Goal: Information Seeking & Learning: Learn about a topic

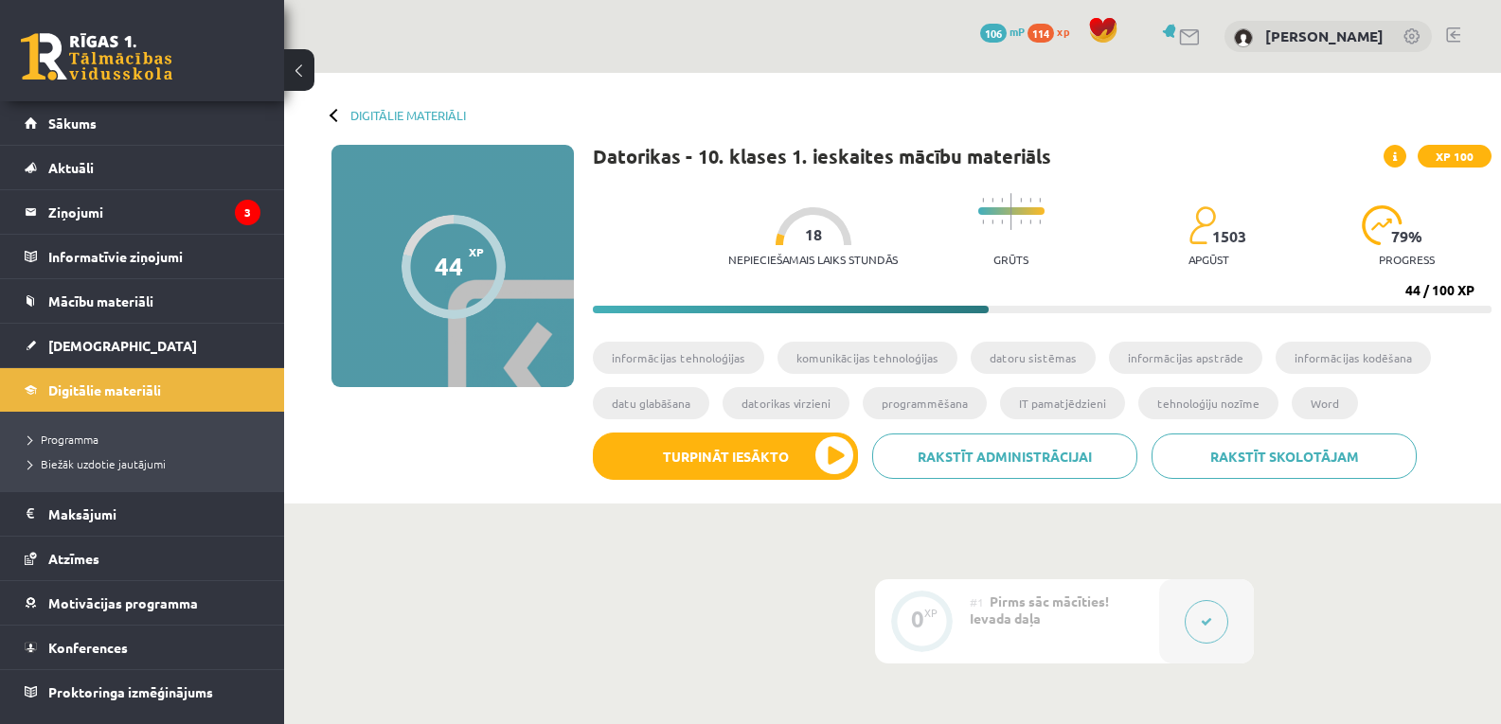
scroll to position [2045, 0]
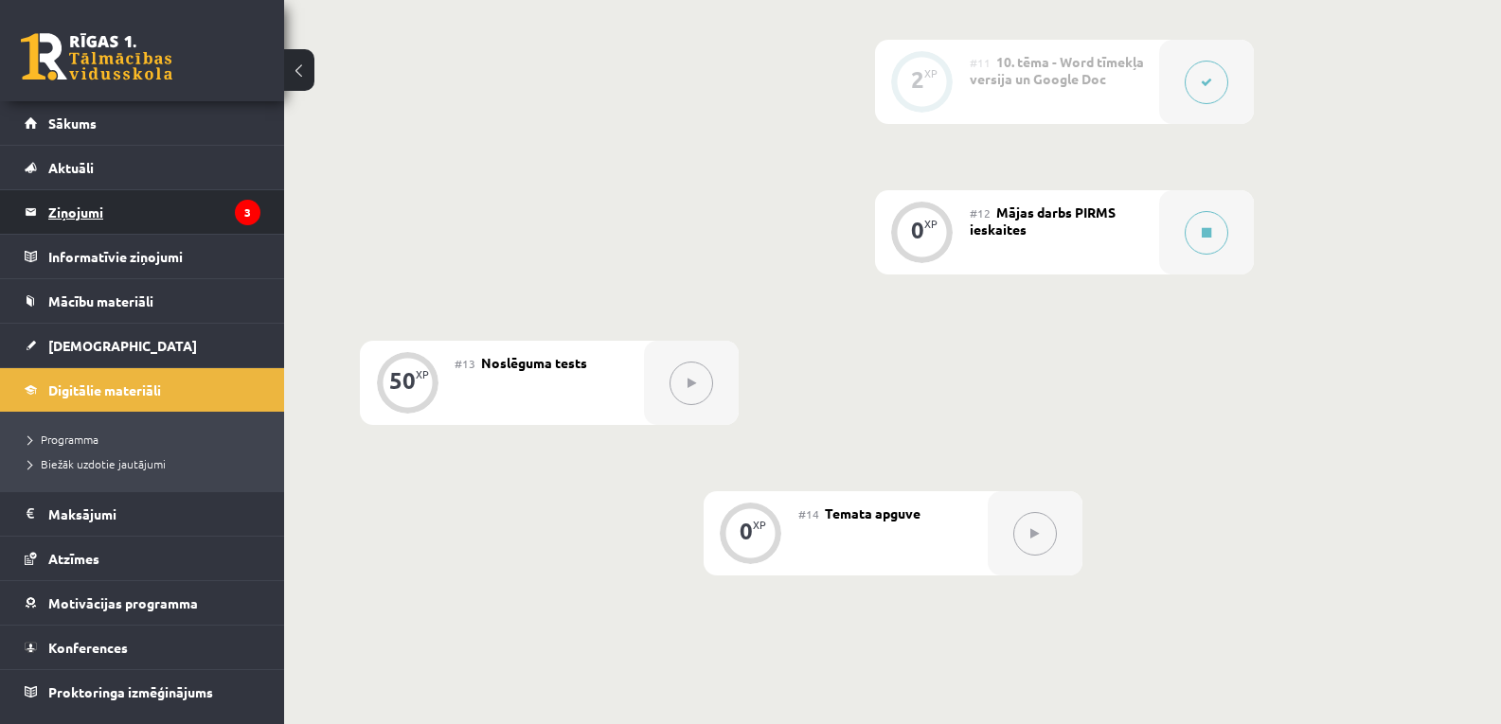
click at [80, 203] on legend "Ziņojumi 3" at bounding box center [154, 212] width 212 height 44
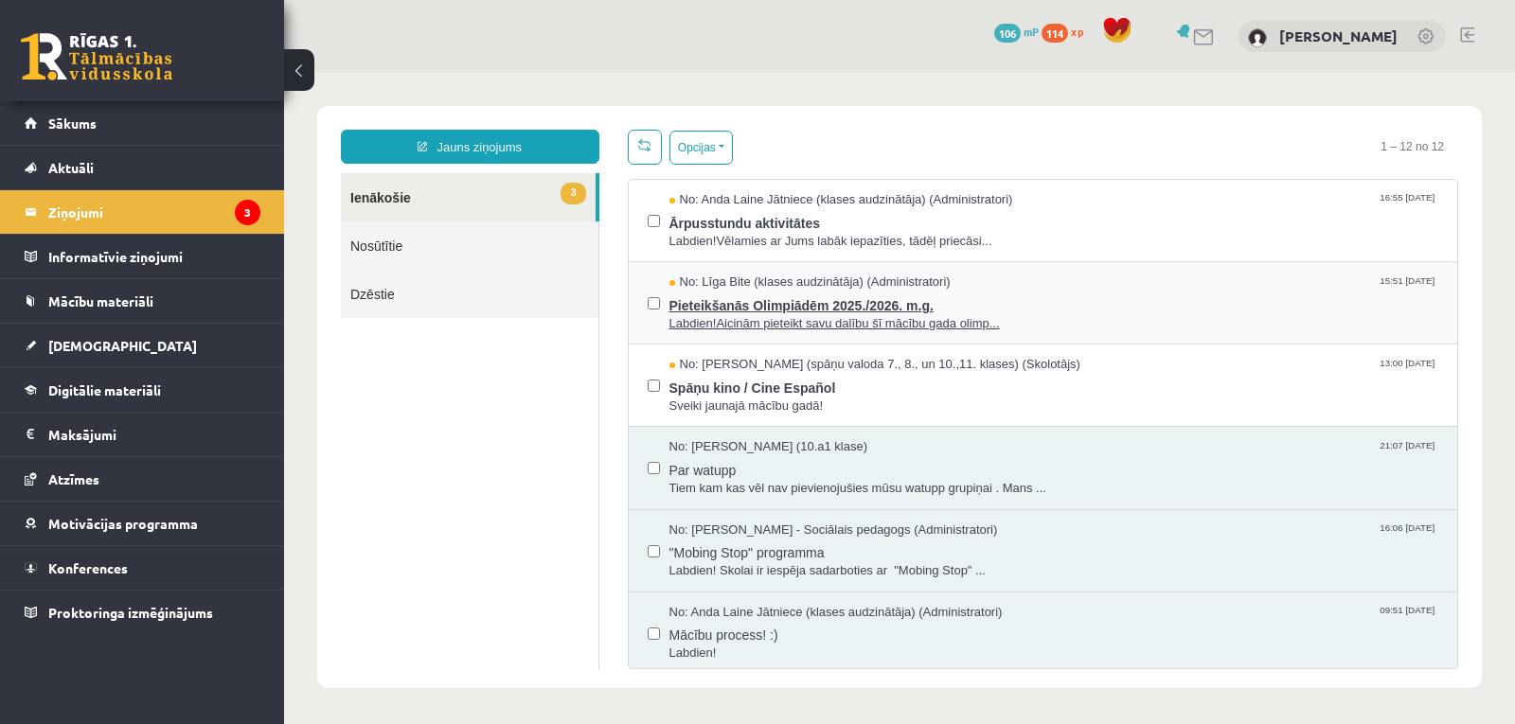
click at [807, 303] on span "Pieteikšanās Olimpiādēm 2025./2026. m.g." at bounding box center [1055, 304] width 770 height 24
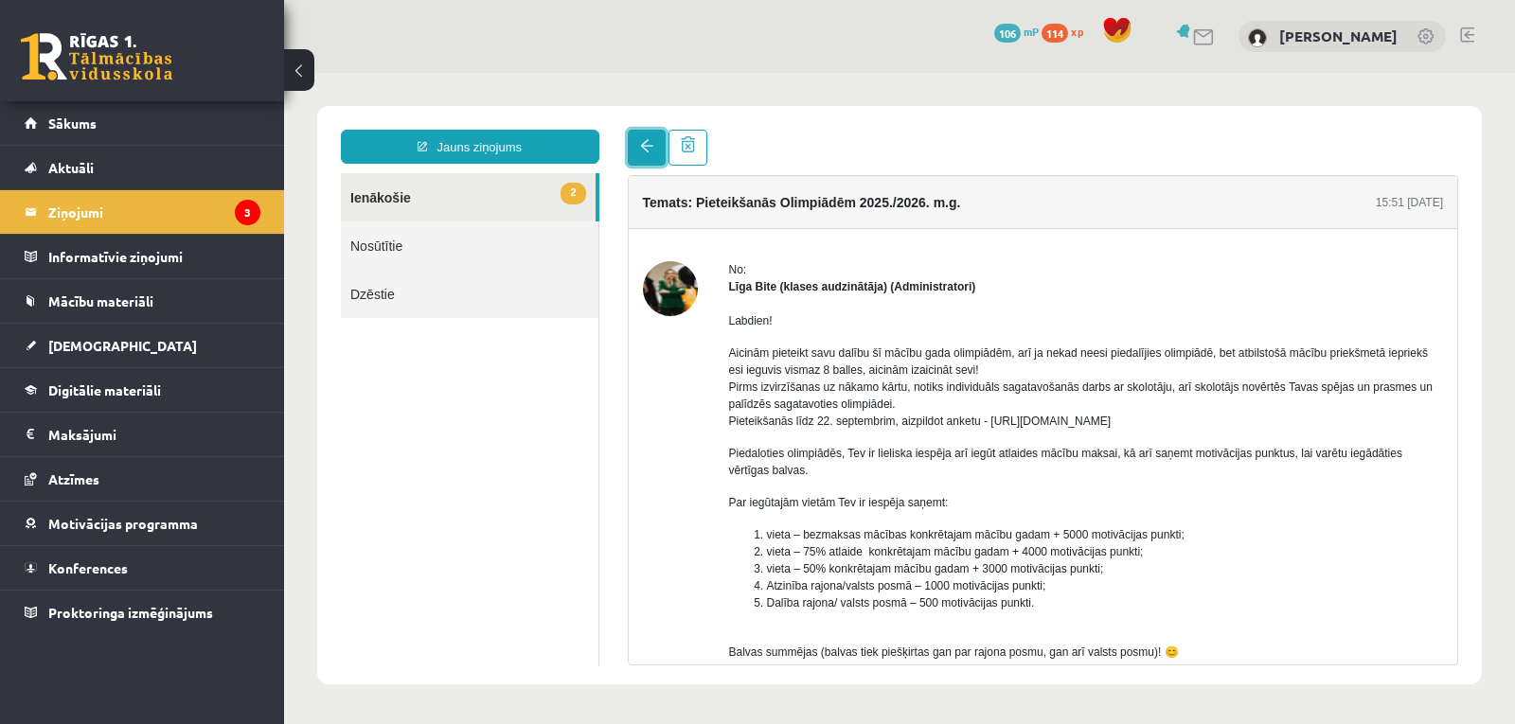
click at [637, 134] on link at bounding box center [647, 148] width 38 height 36
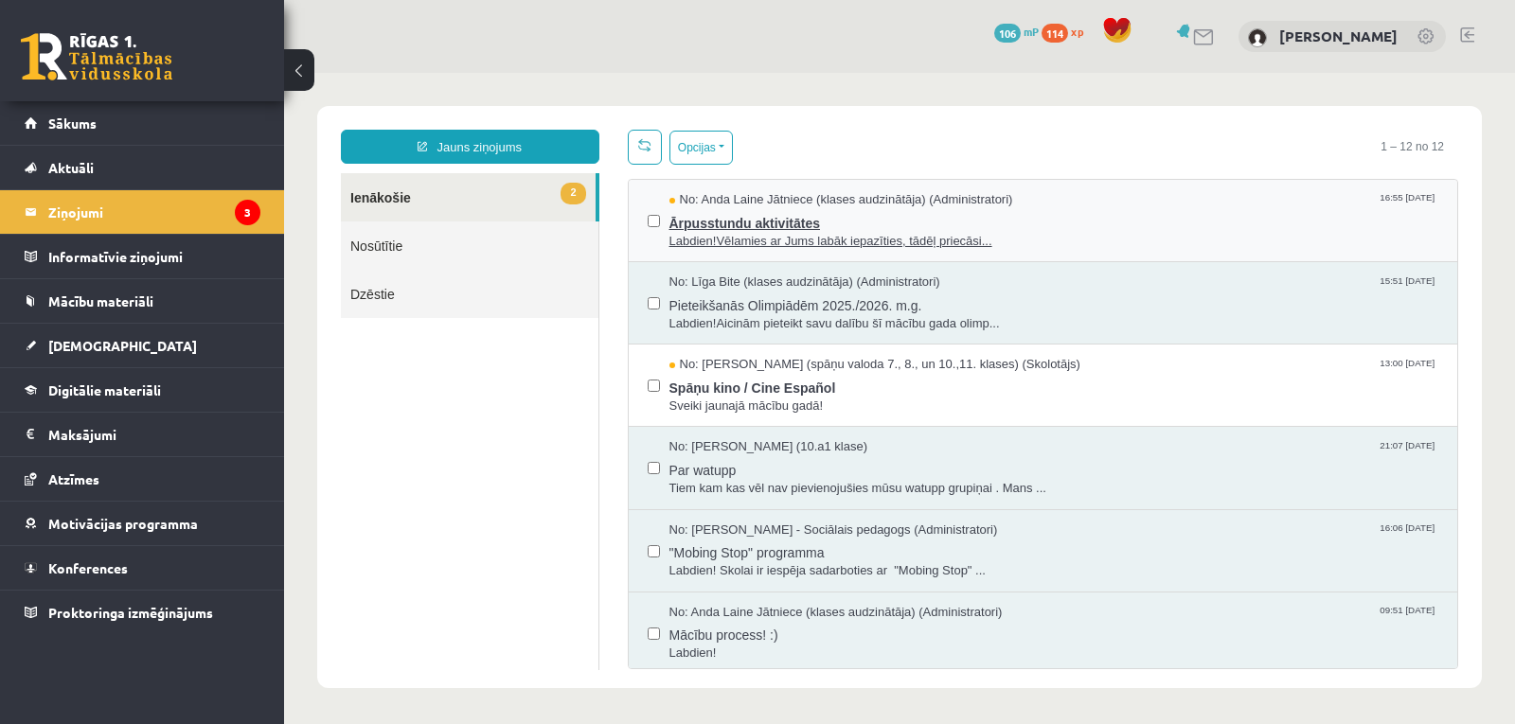
click at [757, 227] on span "Ārpusstundu aktivitātes" at bounding box center [1055, 221] width 770 height 24
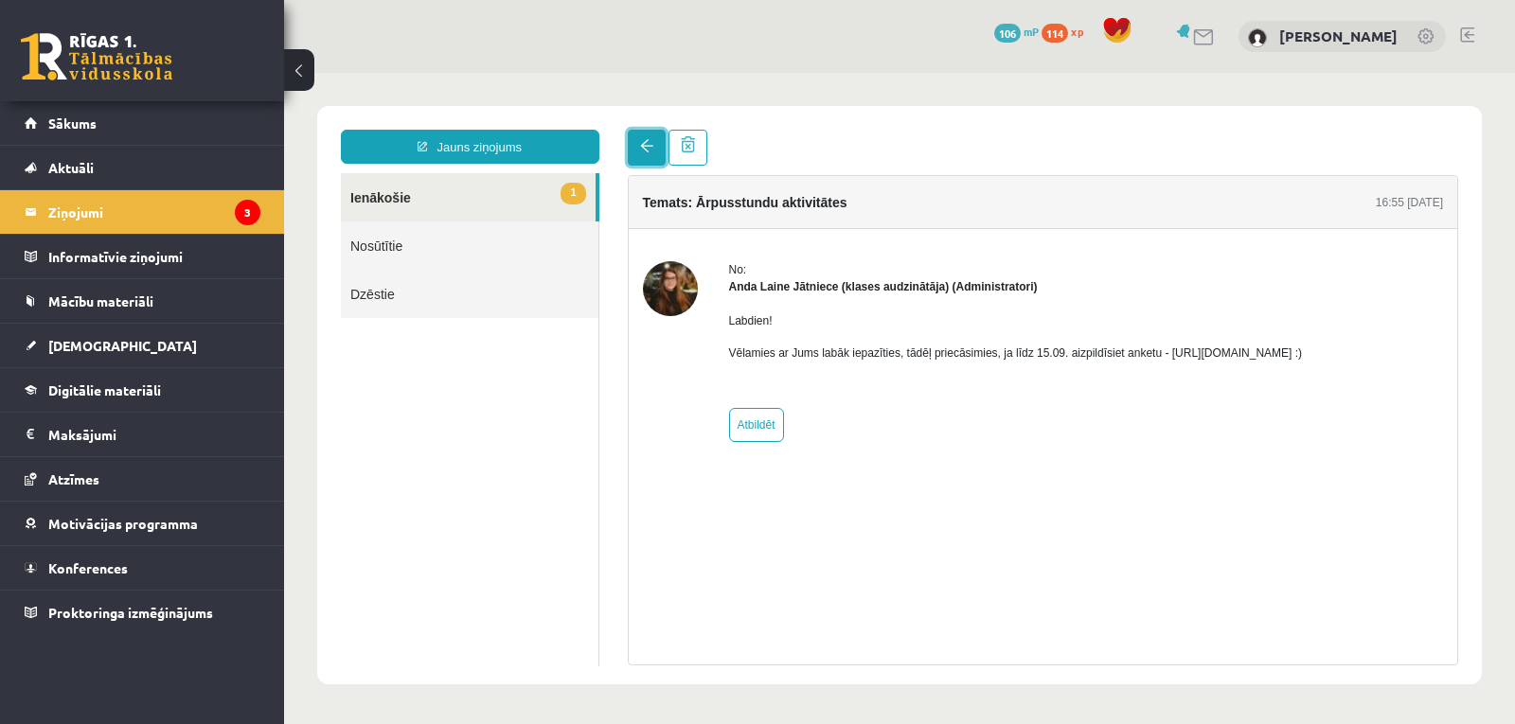
click at [650, 143] on span at bounding box center [646, 145] width 13 height 13
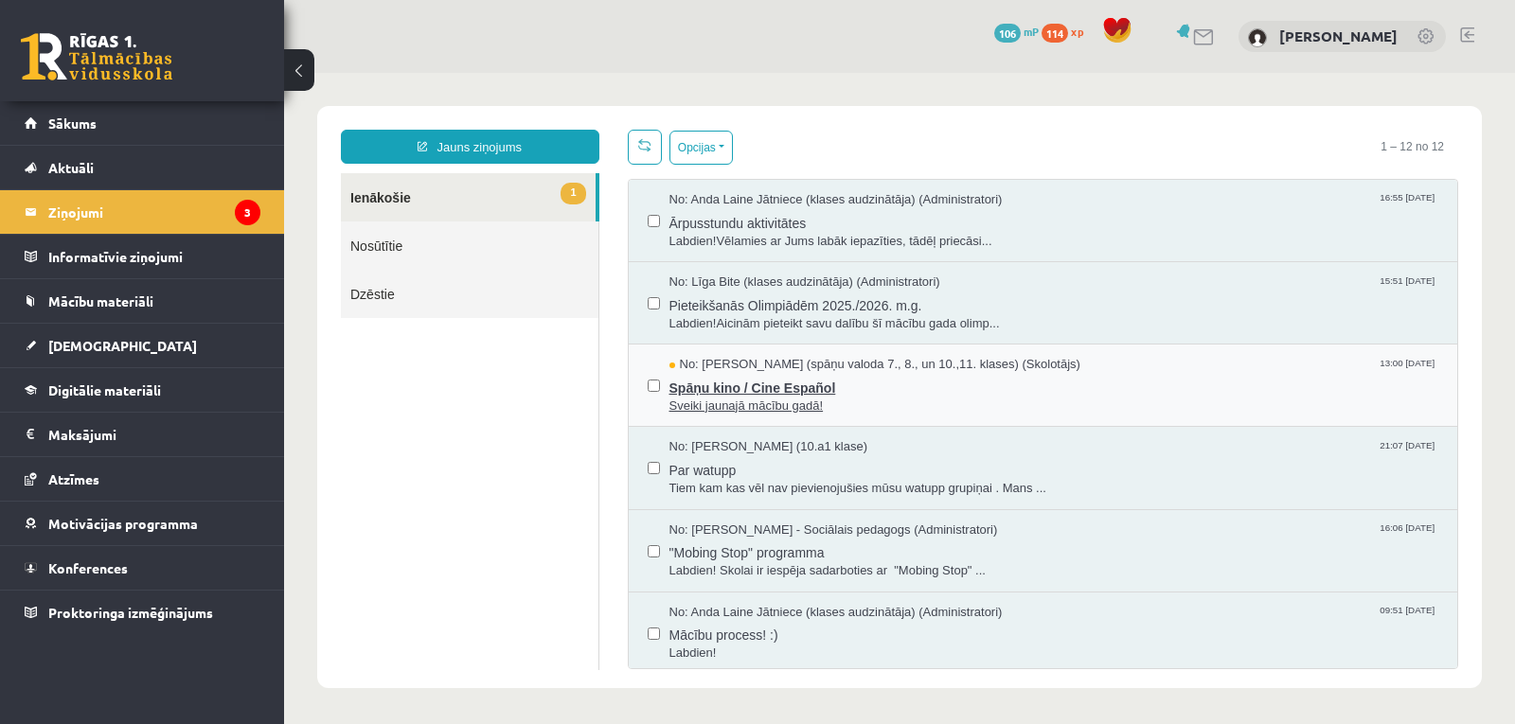
click at [733, 379] on span "Spāņu kino / Cine Español" at bounding box center [1055, 386] width 770 height 24
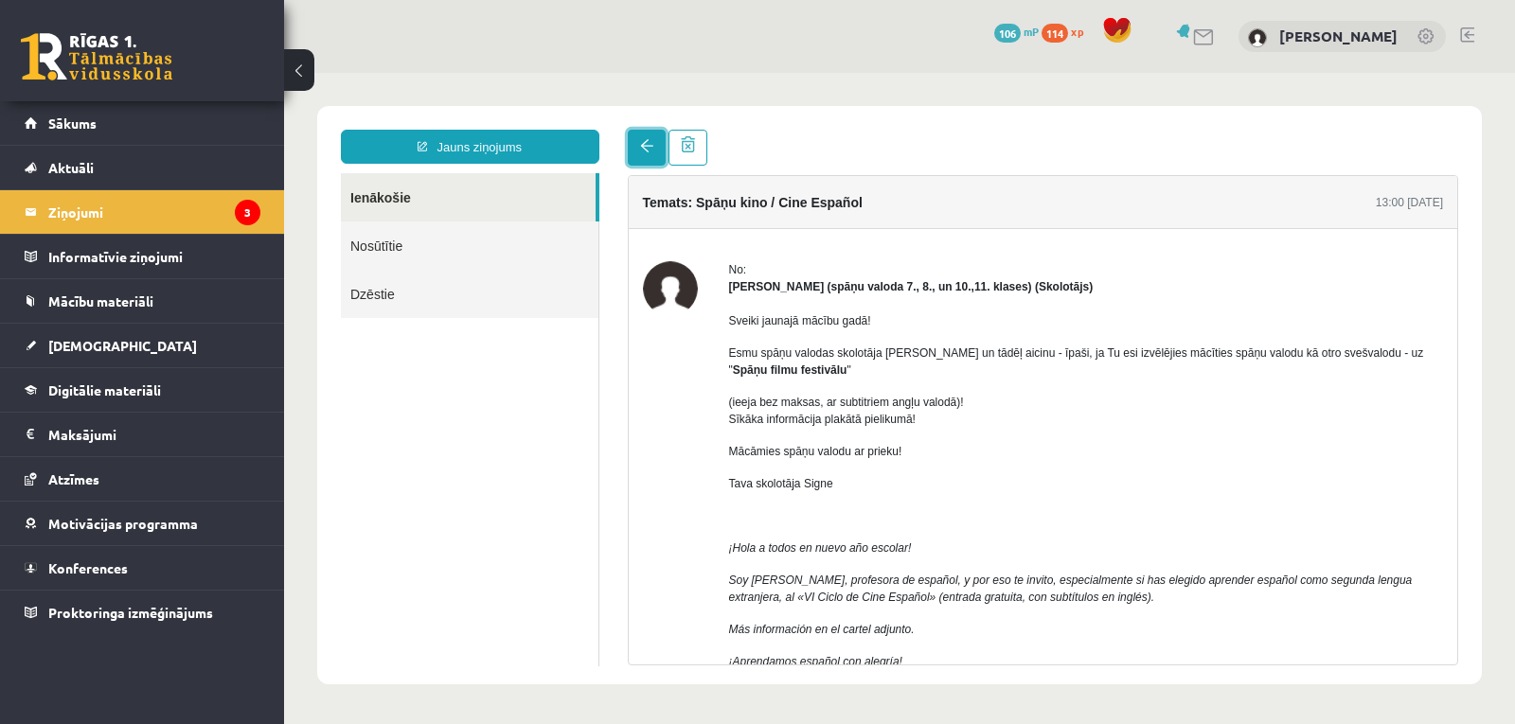
click at [645, 155] on link at bounding box center [647, 148] width 38 height 36
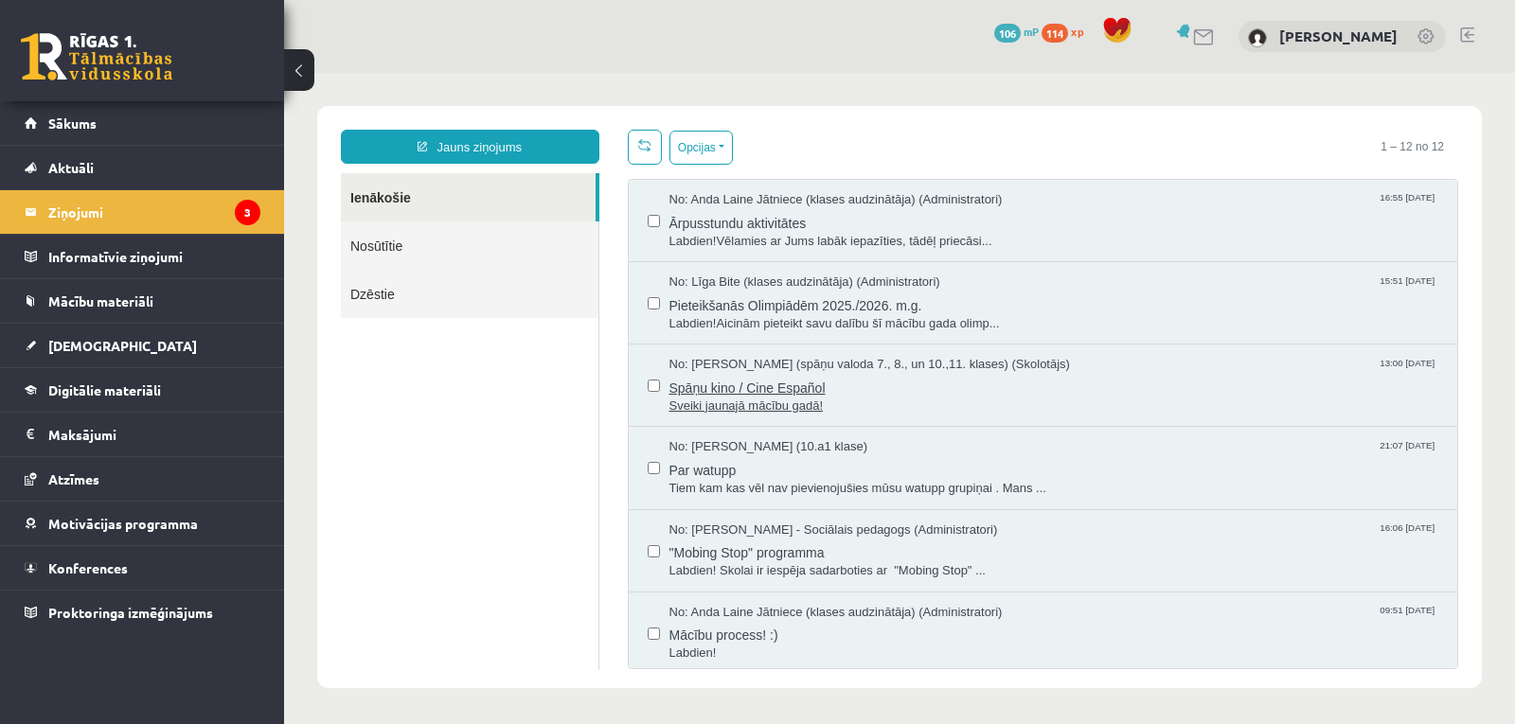
click at [703, 368] on span "No: [PERSON_NAME] (spāņu valoda 7., 8., un 10.,11. klases) (Skolotājs)" at bounding box center [870, 365] width 401 height 18
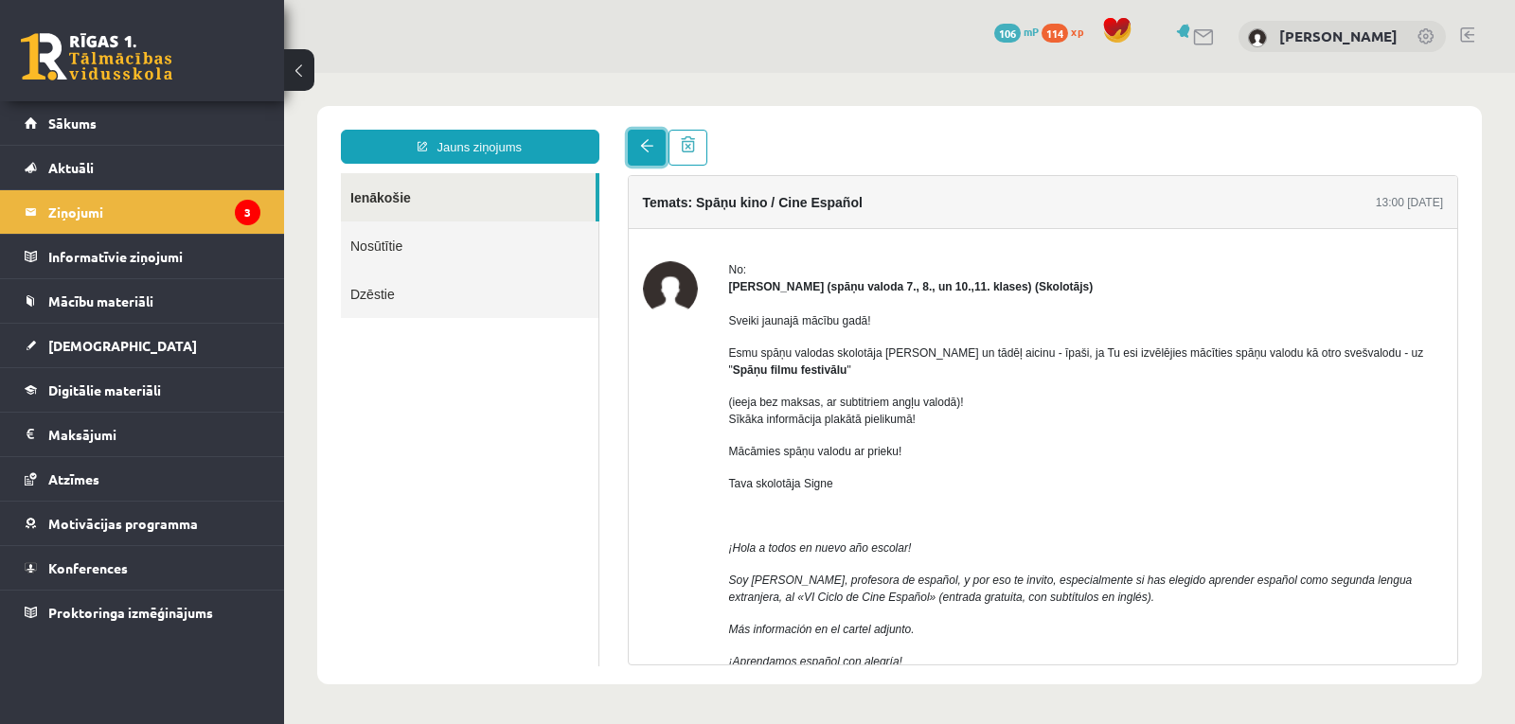
click at [639, 134] on link at bounding box center [647, 148] width 38 height 36
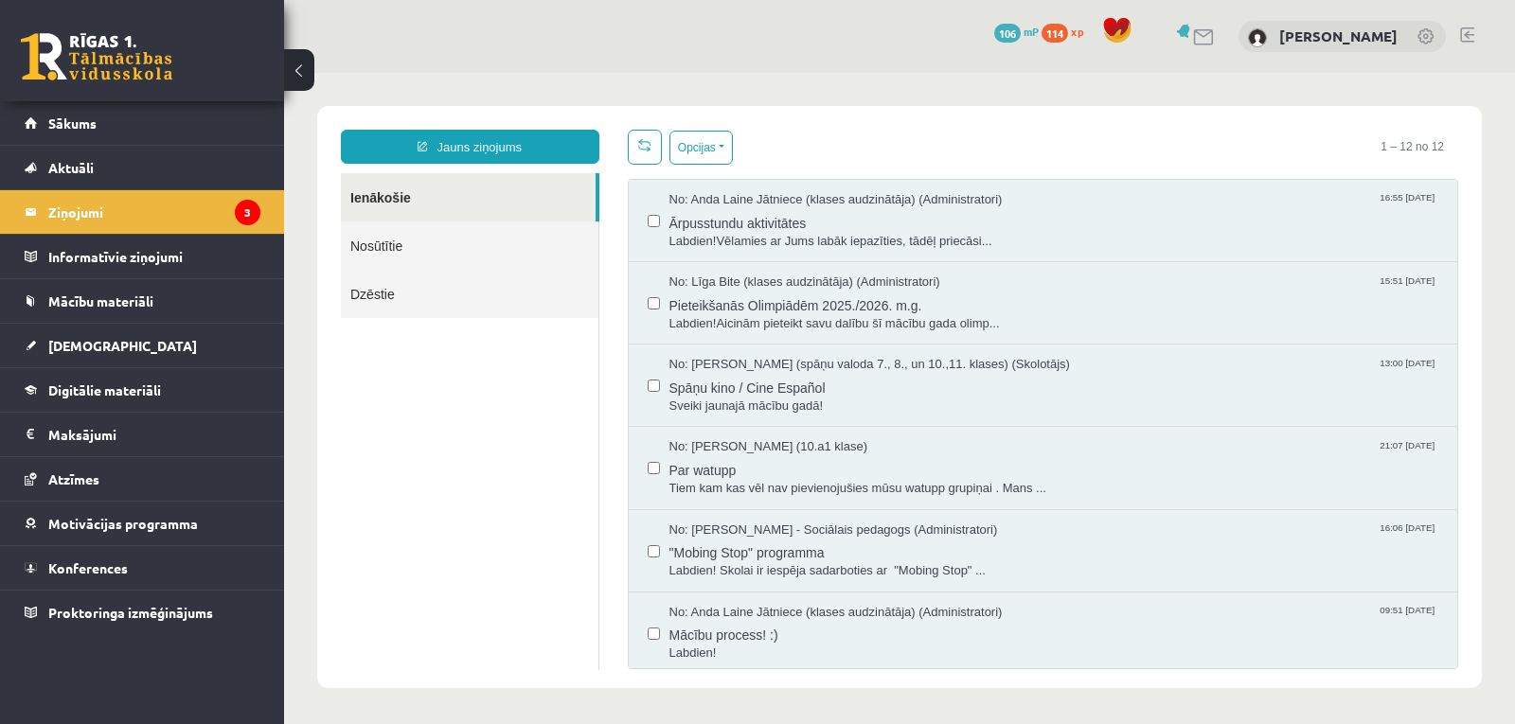
click at [1216, 31] on link at bounding box center [1204, 37] width 23 height 16
click at [77, 116] on span "Sākums" at bounding box center [72, 123] width 48 height 17
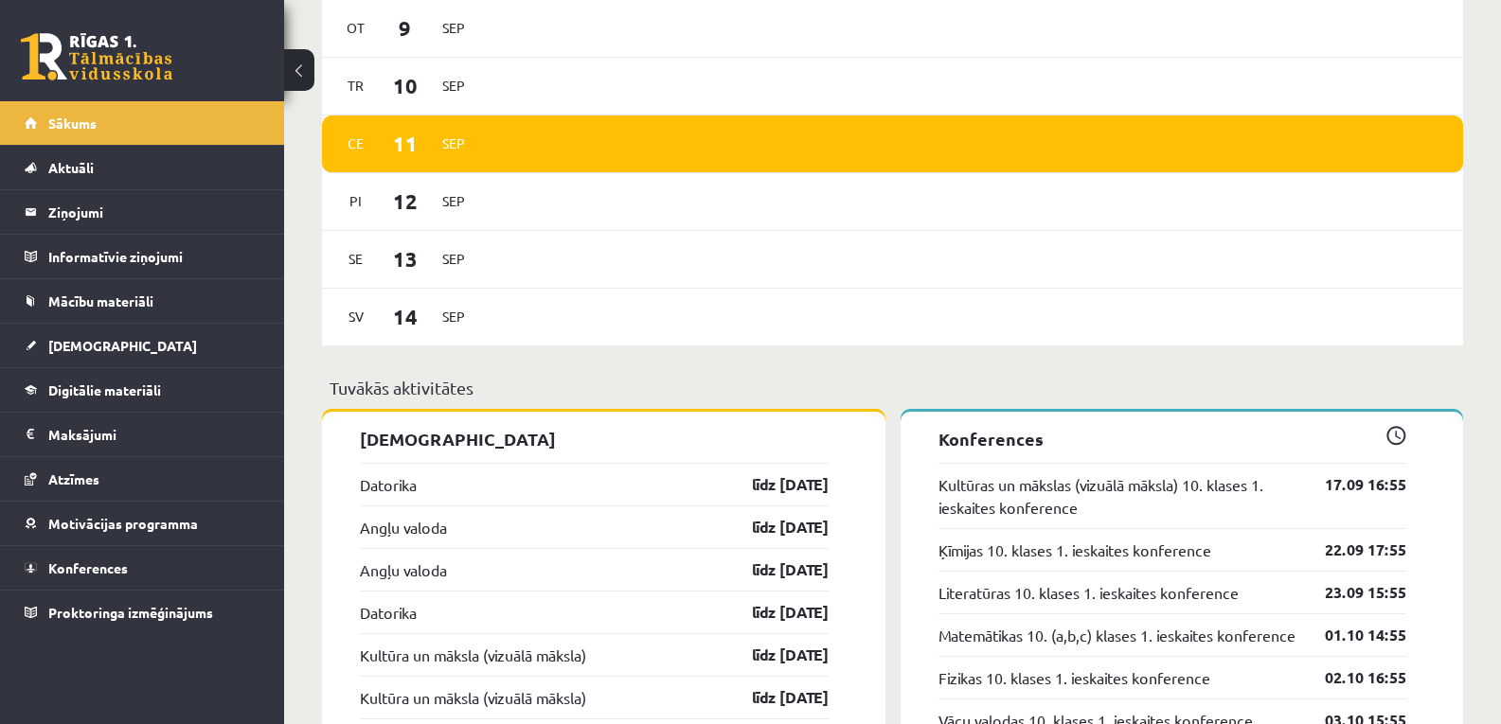
scroll to position [1402, 0]
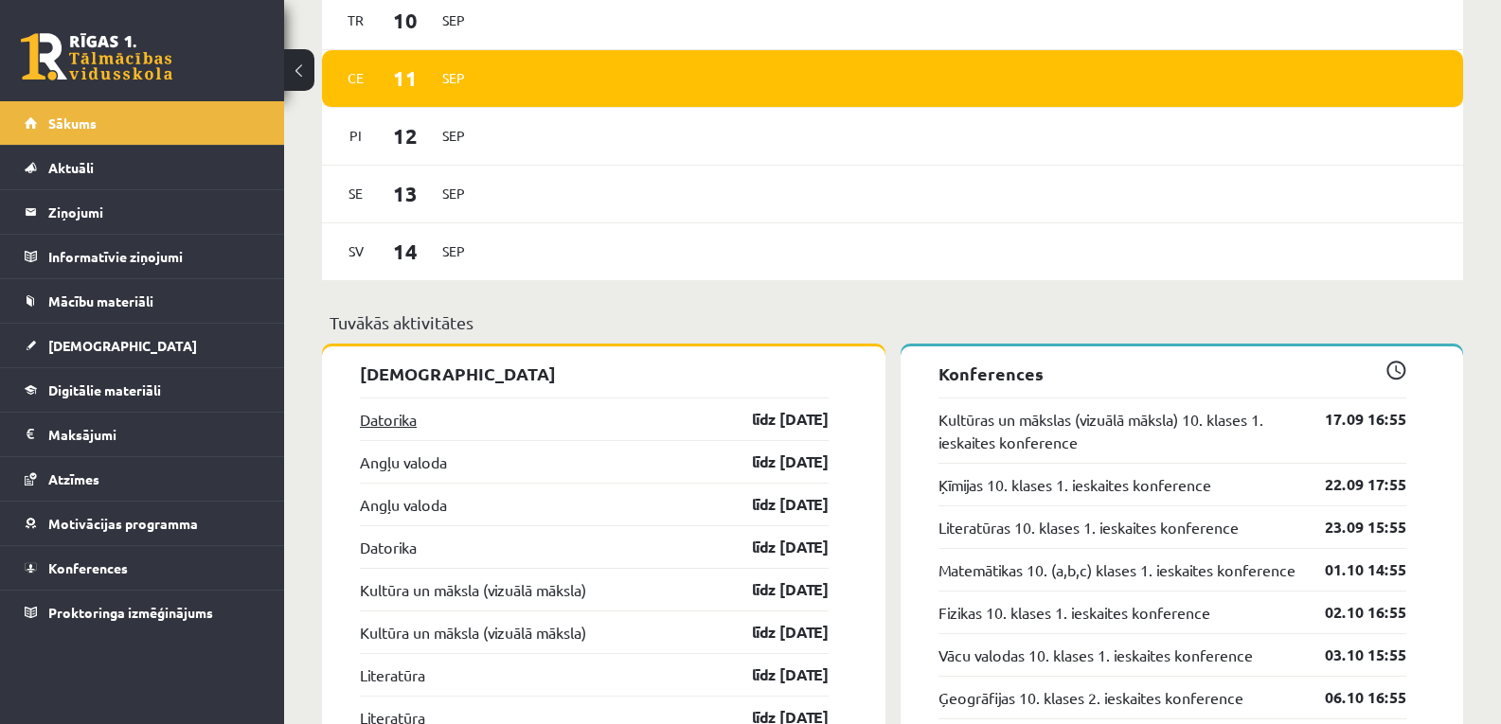
click at [366, 421] on link "Datorika" at bounding box center [388, 419] width 57 height 23
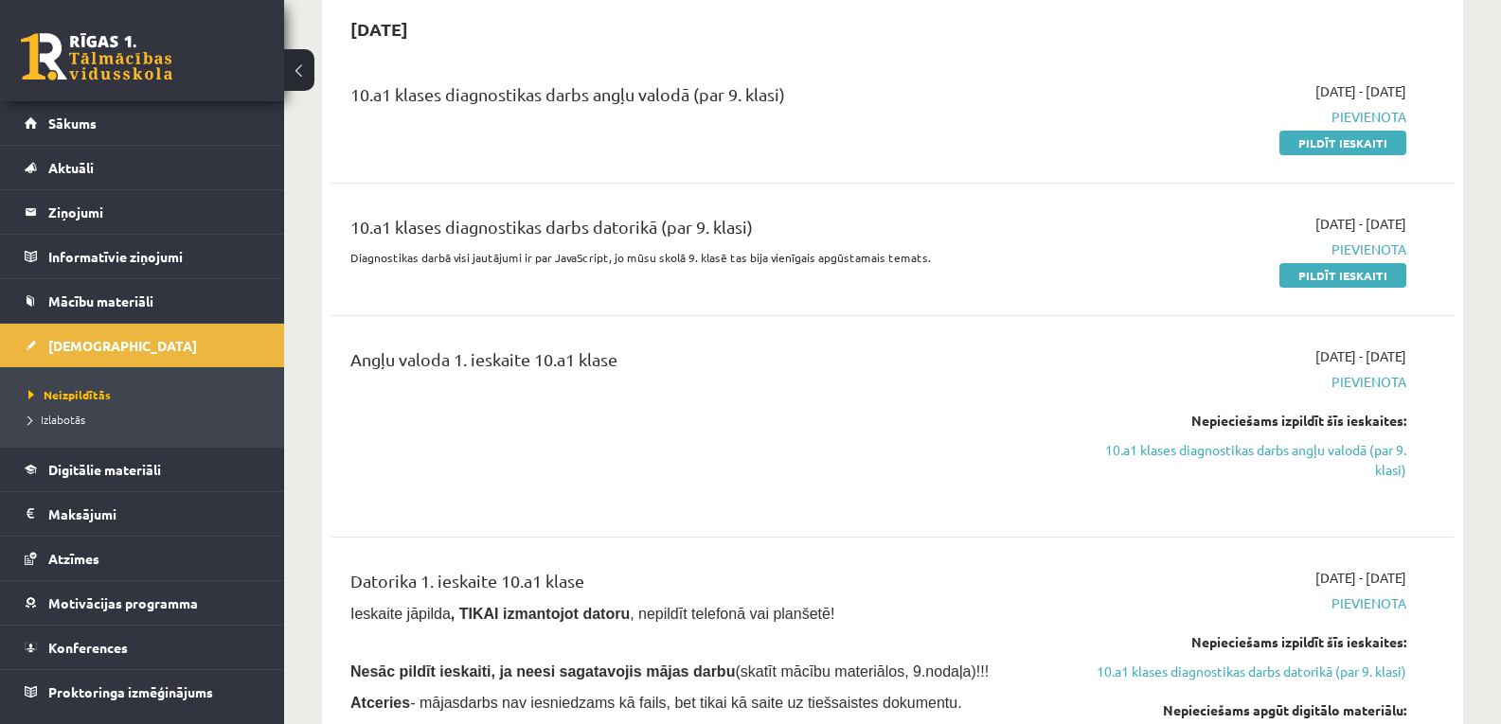
scroll to position [227, 0]
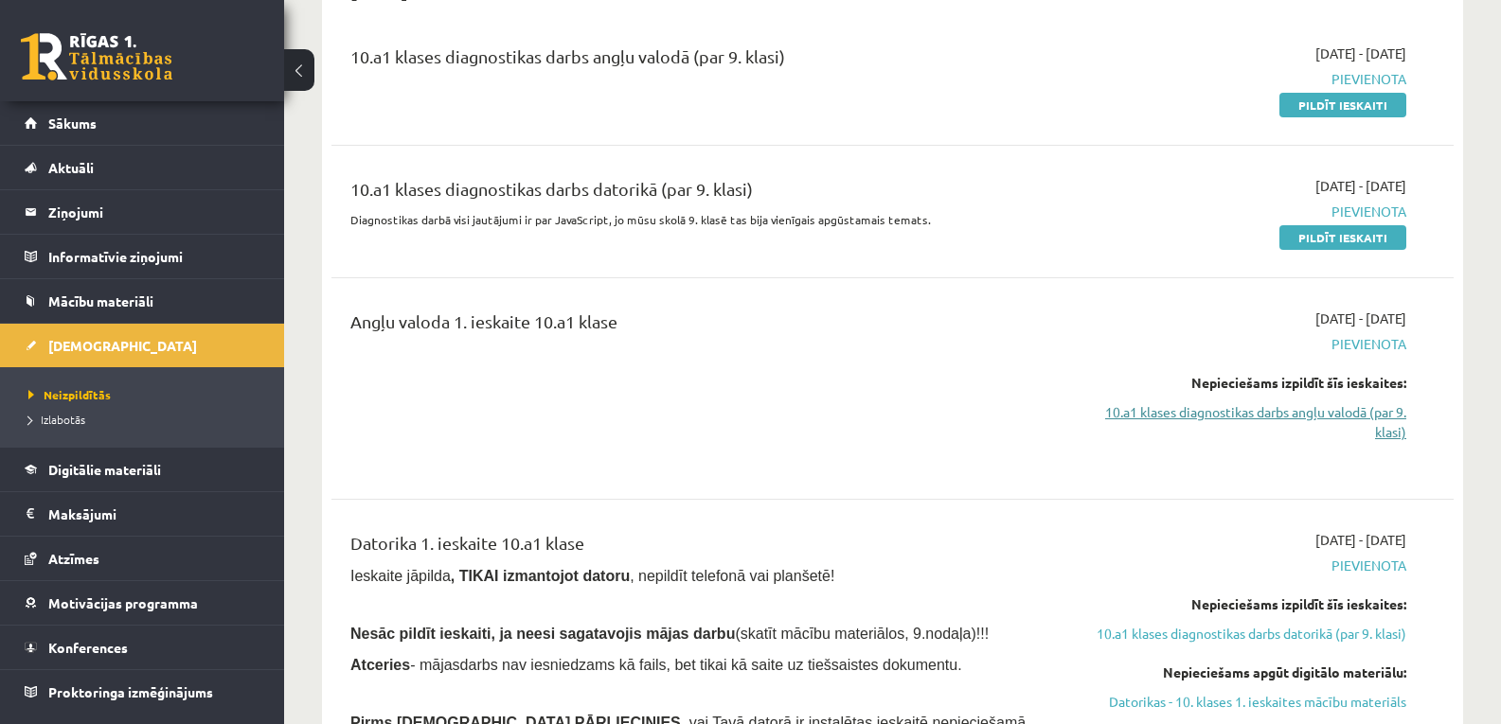
click at [1357, 418] on link "10.a1 klases diagnostikas darbs angļu valodā (par 9. klasi)" at bounding box center [1239, 422] width 333 height 40
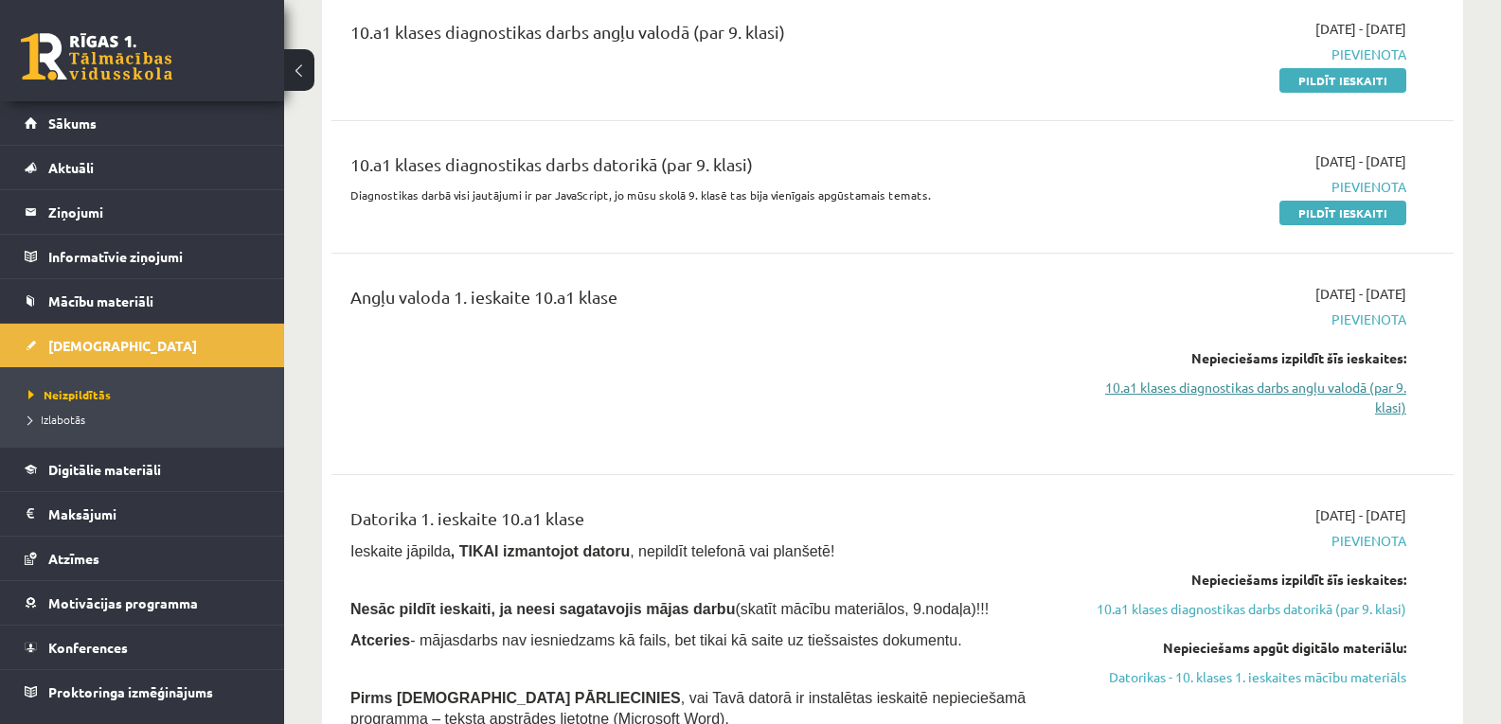
click at [1330, 401] on link "10.a1 klases diagnostikas darbs angļu valodā (par 9. klasi)" at bounding box center [1239, 398] width 333 height 40
